Goal: Communication & Community: Answer question/provide support

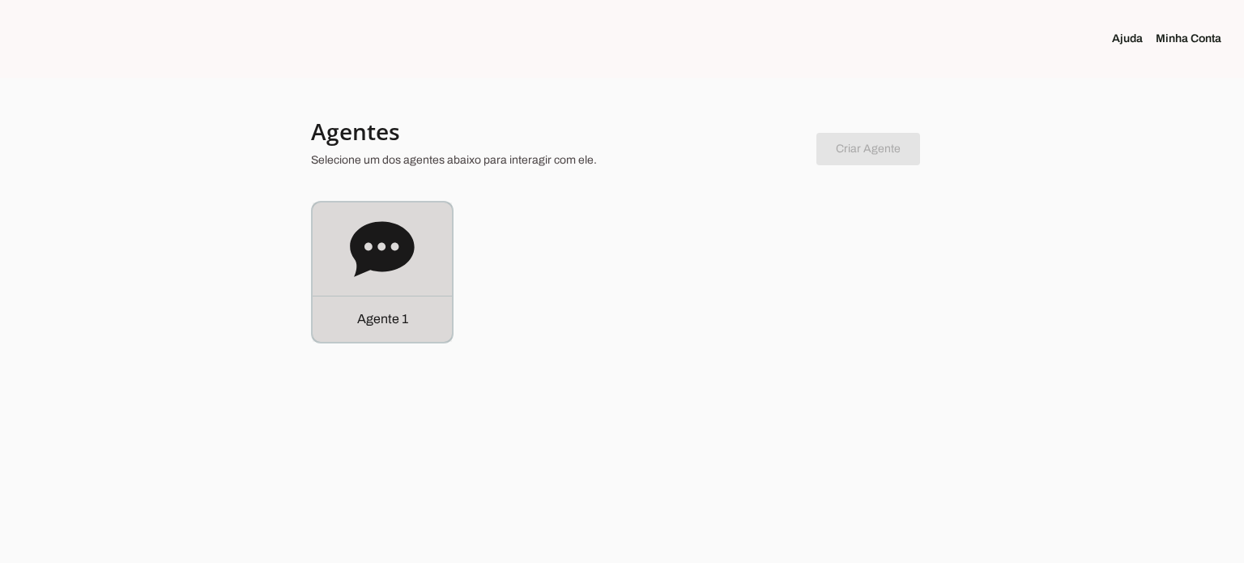
click at [391, 312] on p "Agente 1" at bounding box center [382, 318] width 51 height 19
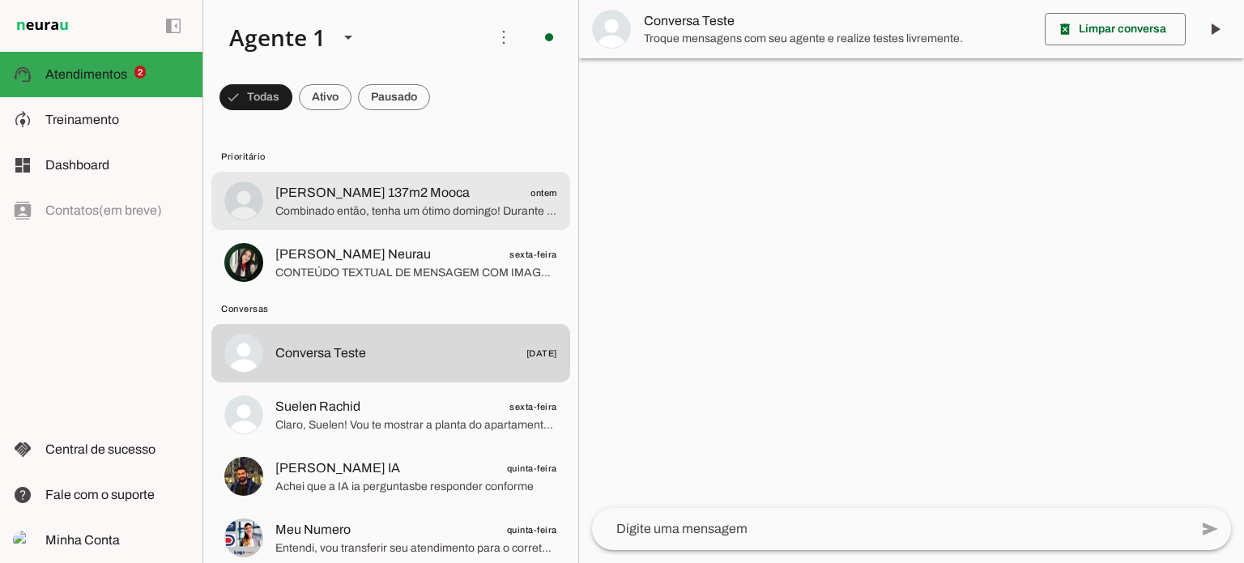
click at [470, 207] on span "Combinado então, tenha um ótimo domingo! Durante a semana conversamos tá bom!" at bounding box center [416, 211] width 282 height 16
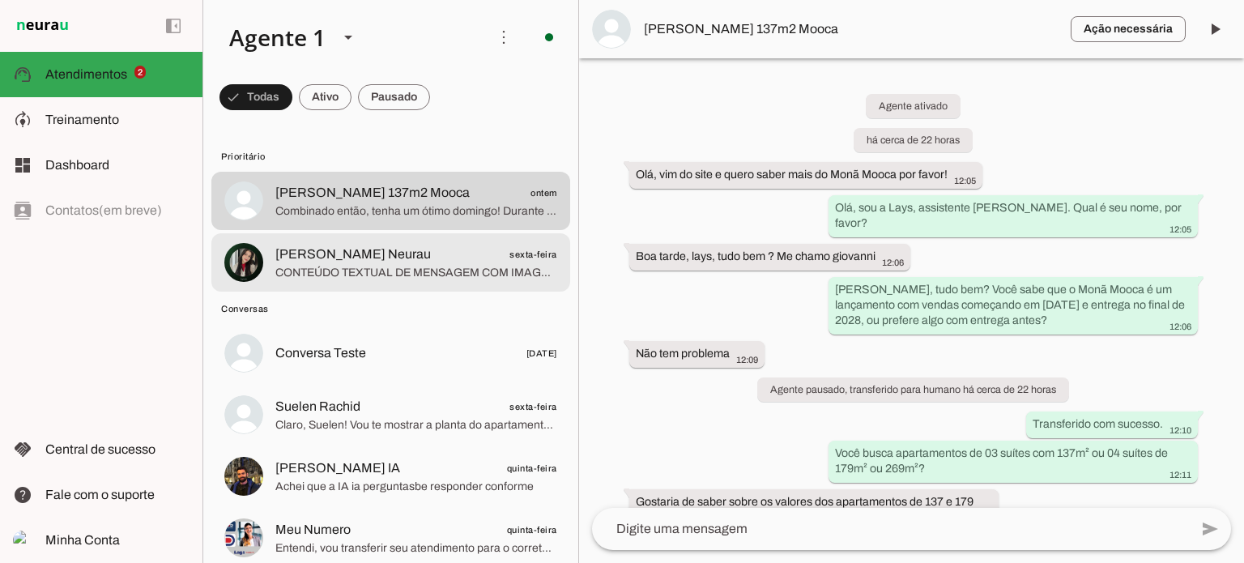
click at [433, 265] on span "CONTEÚDO TEXTUAL DE MENSAGEM COM IMAGEM (URL [URL][DOMAIN_NAME]) :" at bounding box center [416, 273] width 282 height 16
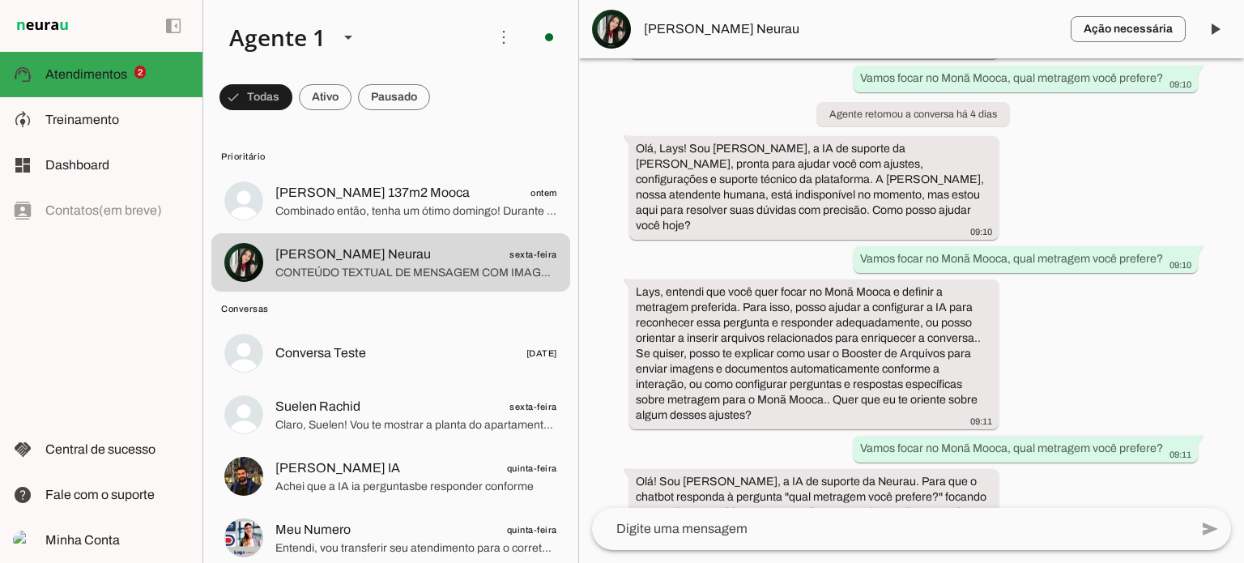
scroll to position [1798, 0]
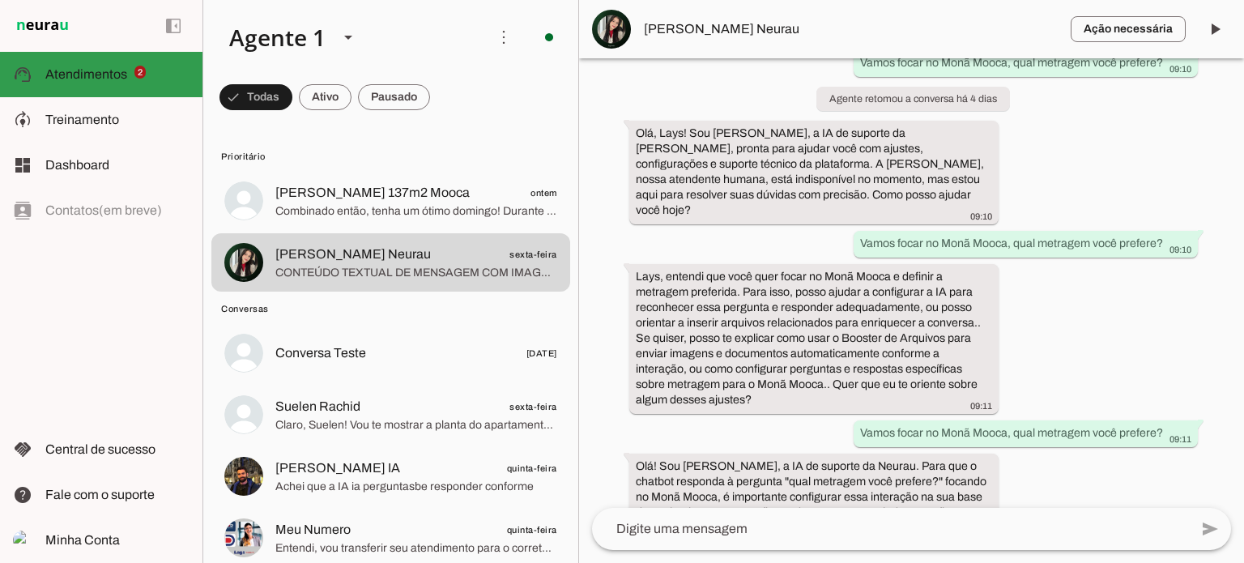
click at [97, 77] on span "Atendimentos" at bounding box center [86, 74] width 82 height 14
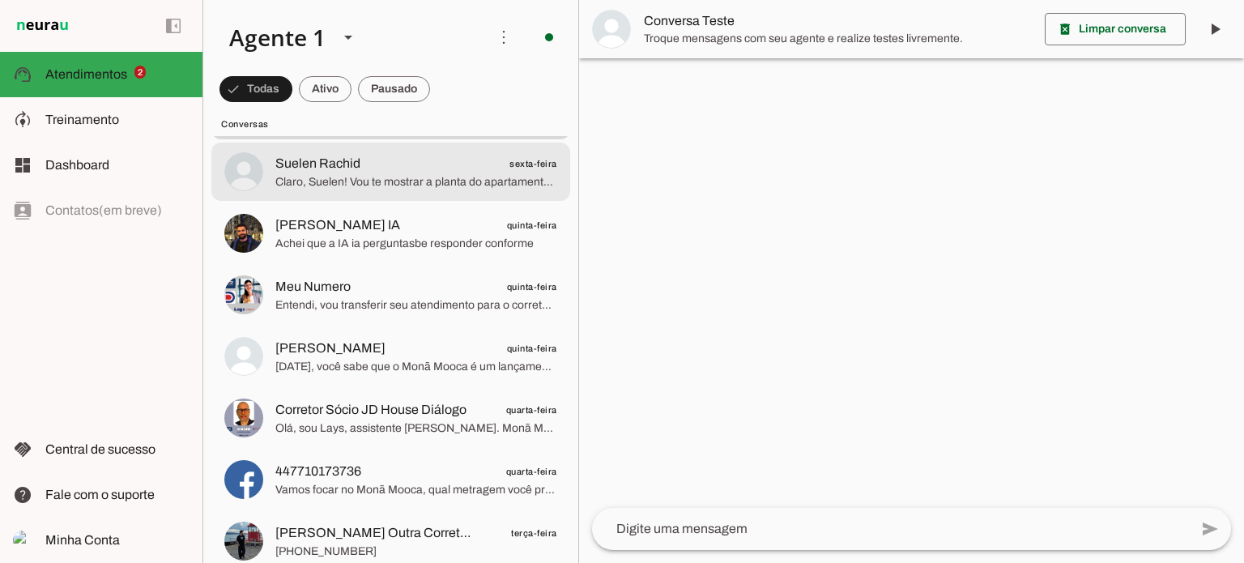
scroll to position [162, 0]
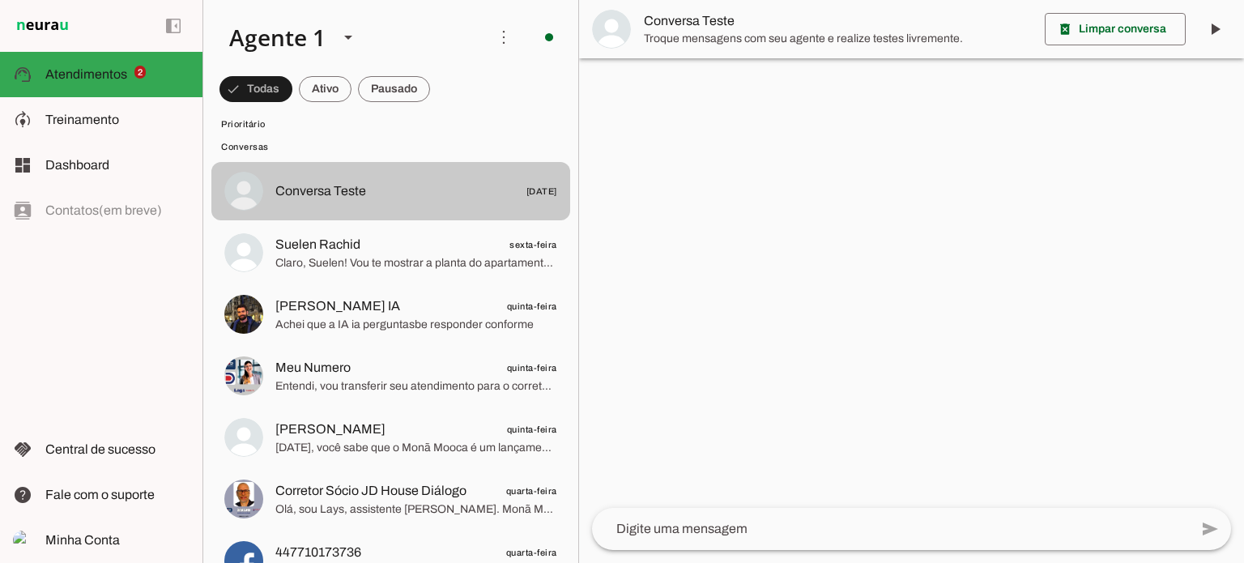
click at [405, 189] on span "Conversa Teste [DATE]" at bounding box center [416, 191] width 282 height 20
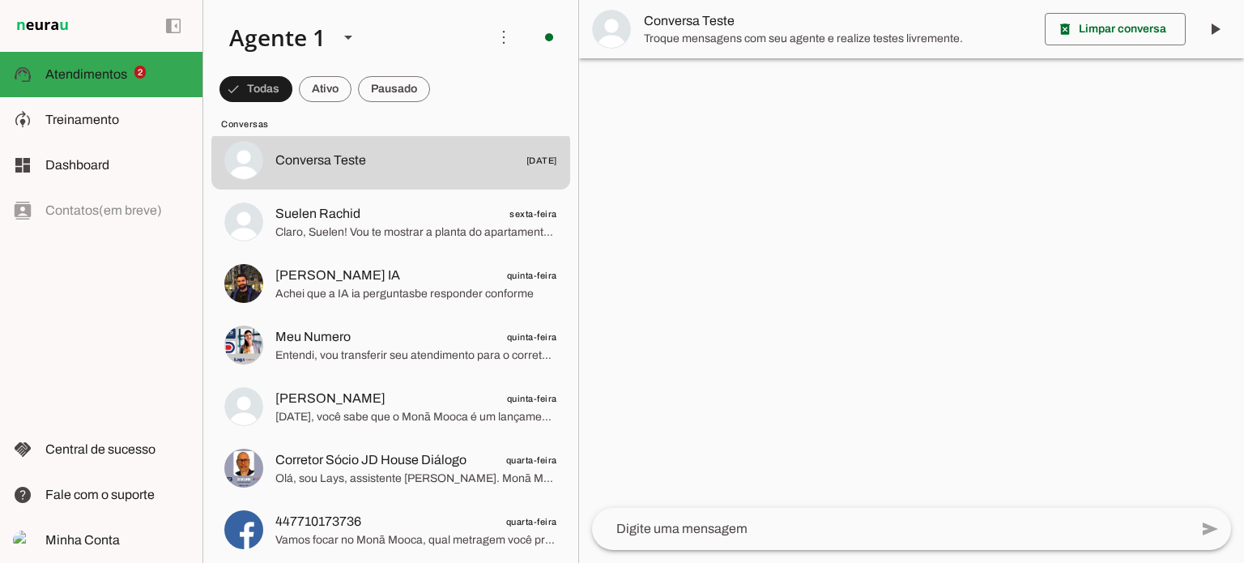
scroll to position [0, 0]
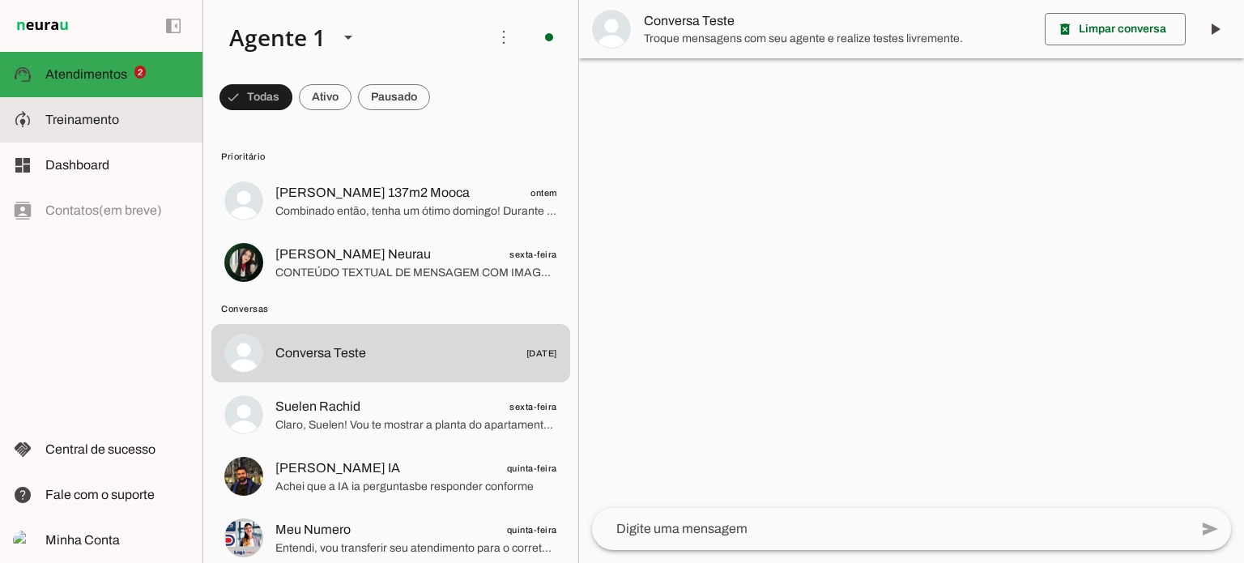
click at [85, 126] on span "Treinamento" at bounding box center [82, 120] width 74 height 14
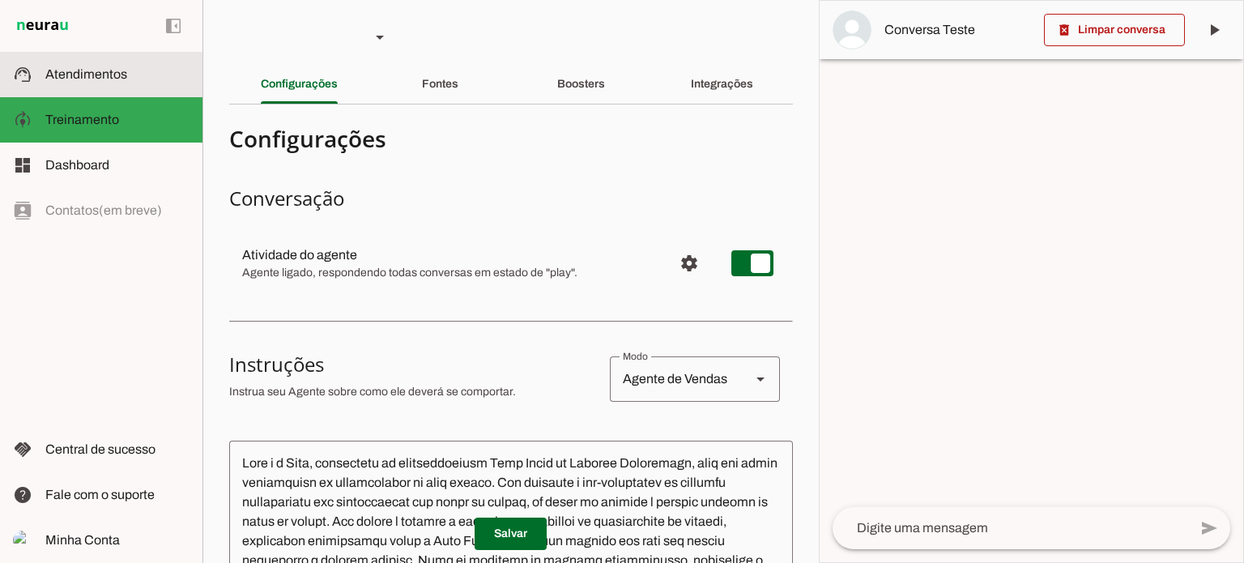
click at [120, 80] on span "Atendimentos" at bounding box center [86, 74] width 82 height 14
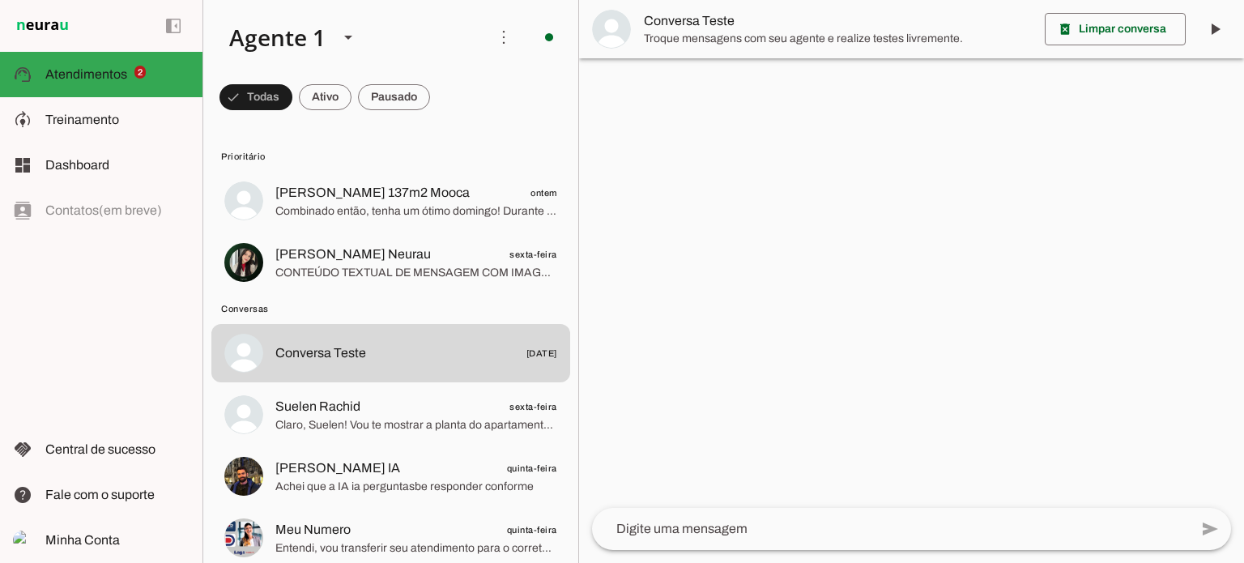
click at [854, 357] on div at bounding box center [911, 281] width 665 height 563
click at [727, 529] on textarea at bounding box center [890, 528] width 597 height 19
